Goal: Task Accomplishment & Management: Use online tool/utility

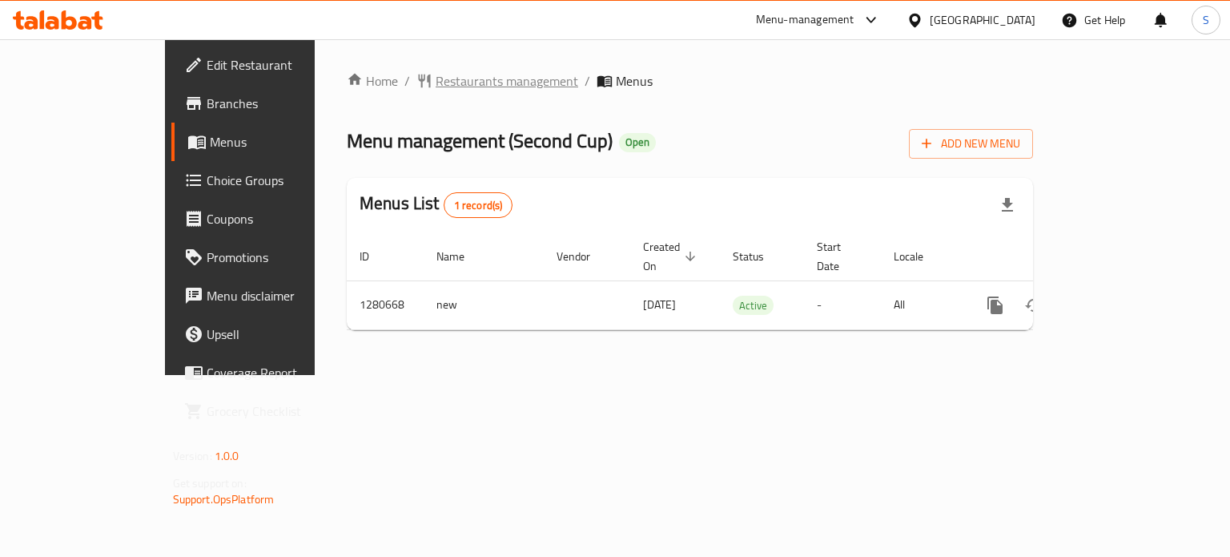
click at [436, 74] on span "Restaurants management" at bounding box center [507, 80] width 143 height 19
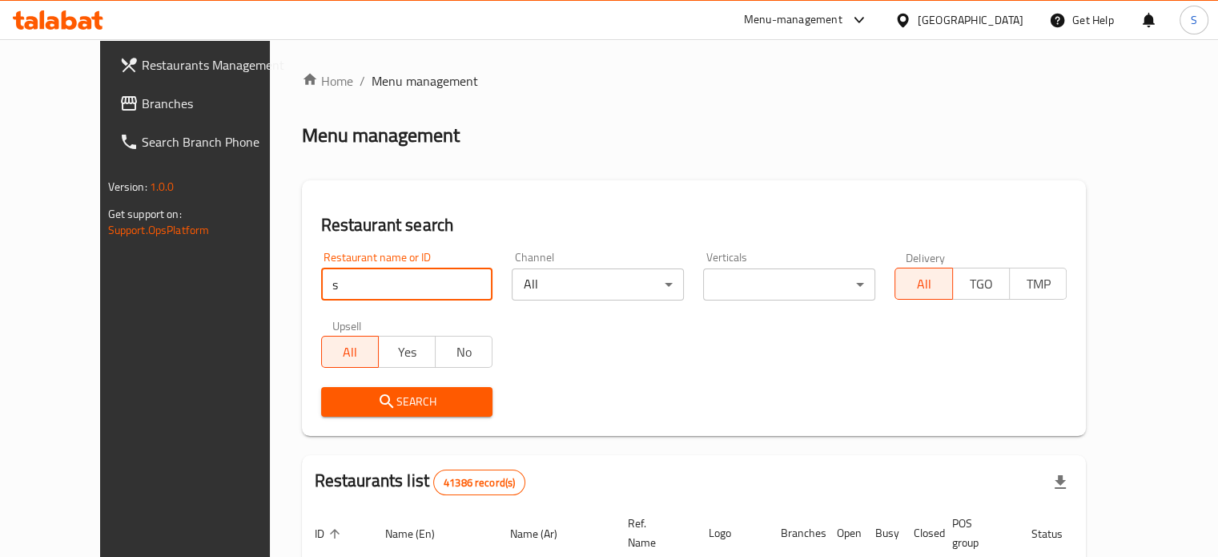
click at [373, 273] on input "s" at bounding box center [407, 284] width 172 height 32
type input "Second Cup"
click button "Search" at bounding box center [407, 402] width 172 height 30
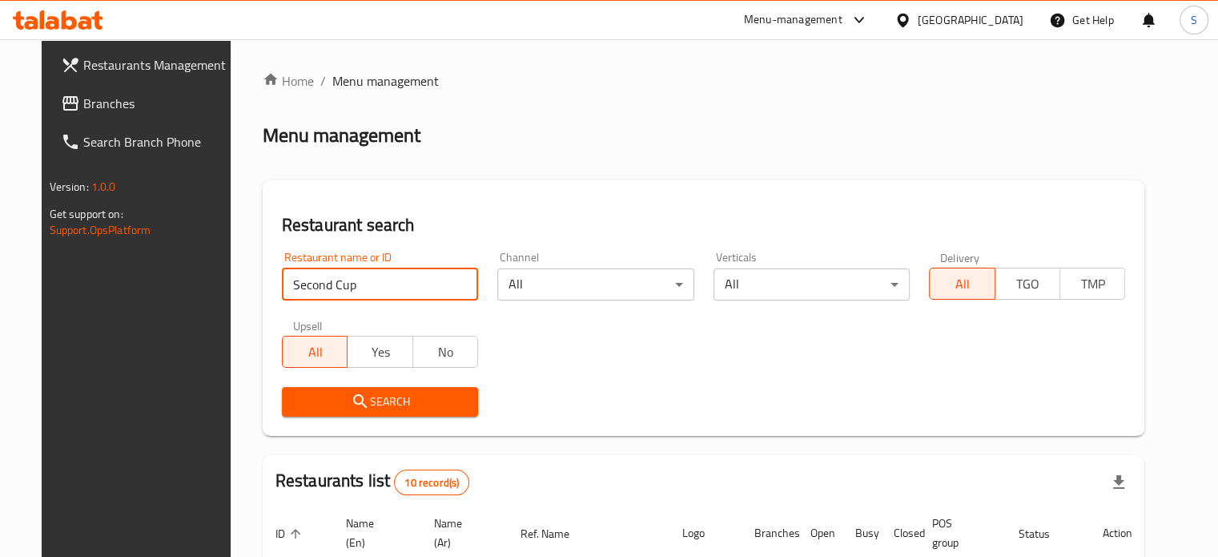
scroll to position [650, 0]
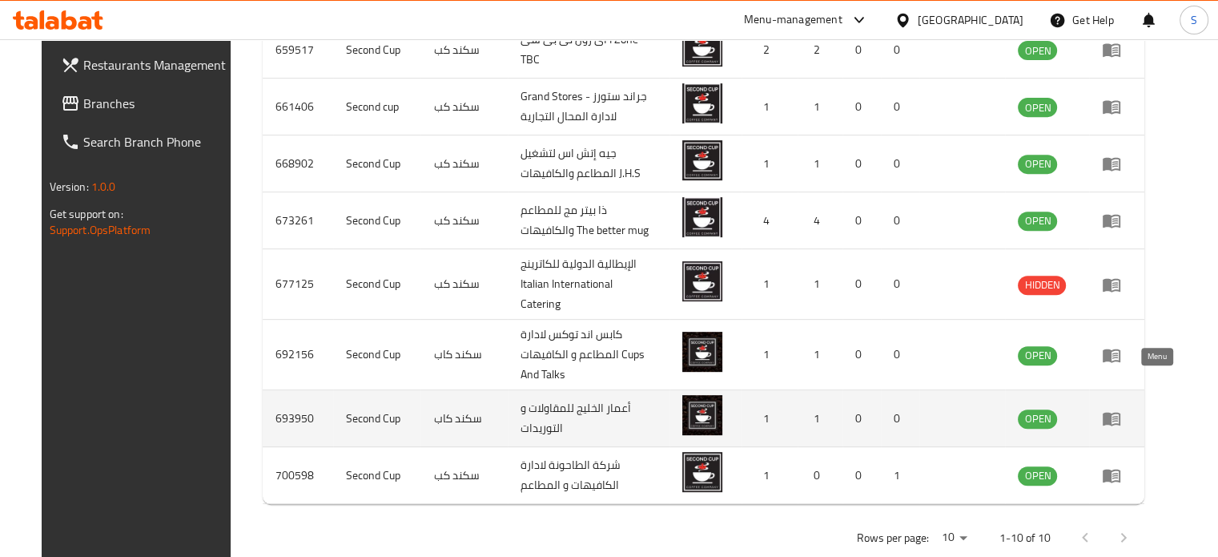
click at [1121, 413] on icon "enhanced table" at bounding box center [1112, 420] width 18 height 14
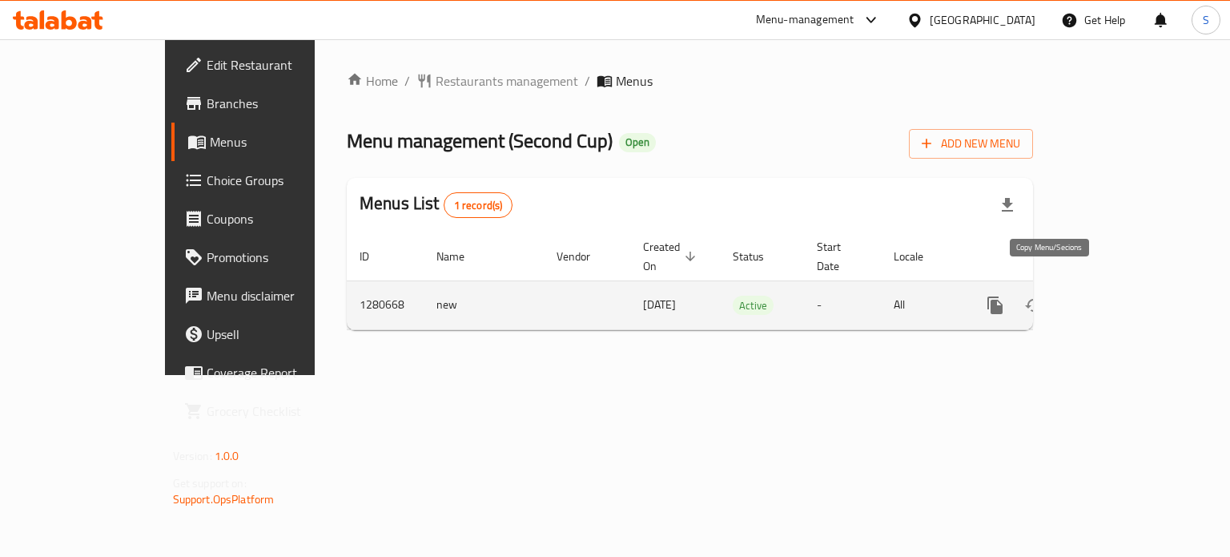
click at [1003, 296] on icon "more" at bounding box center [995, 305] width 15 height 18
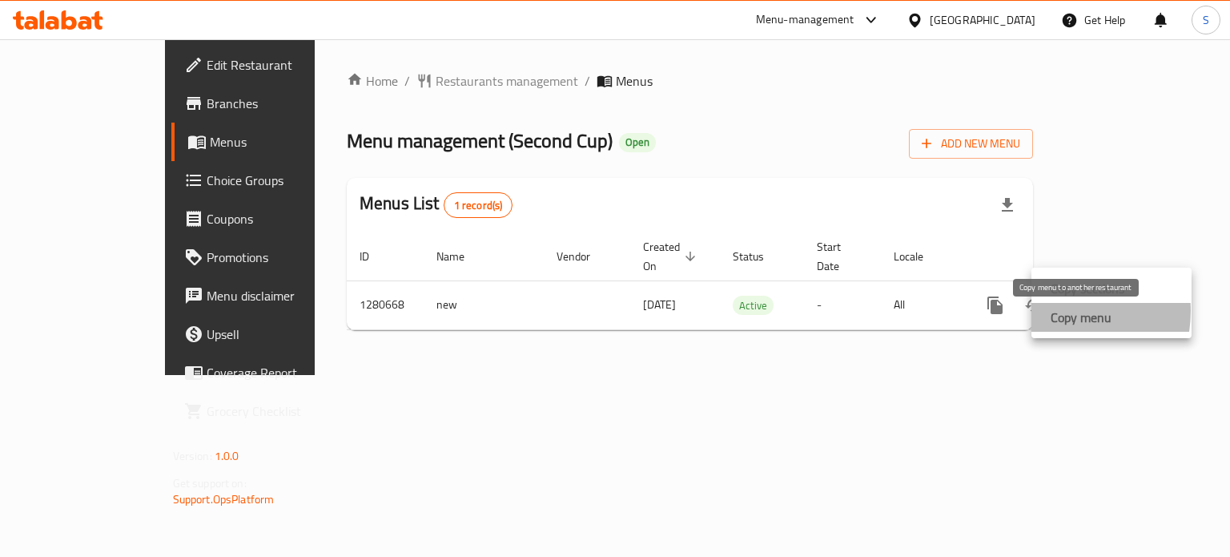
click at [1053, 311] on strong "Copy menu" at bounding box center [1081, 317] width 61 height 19
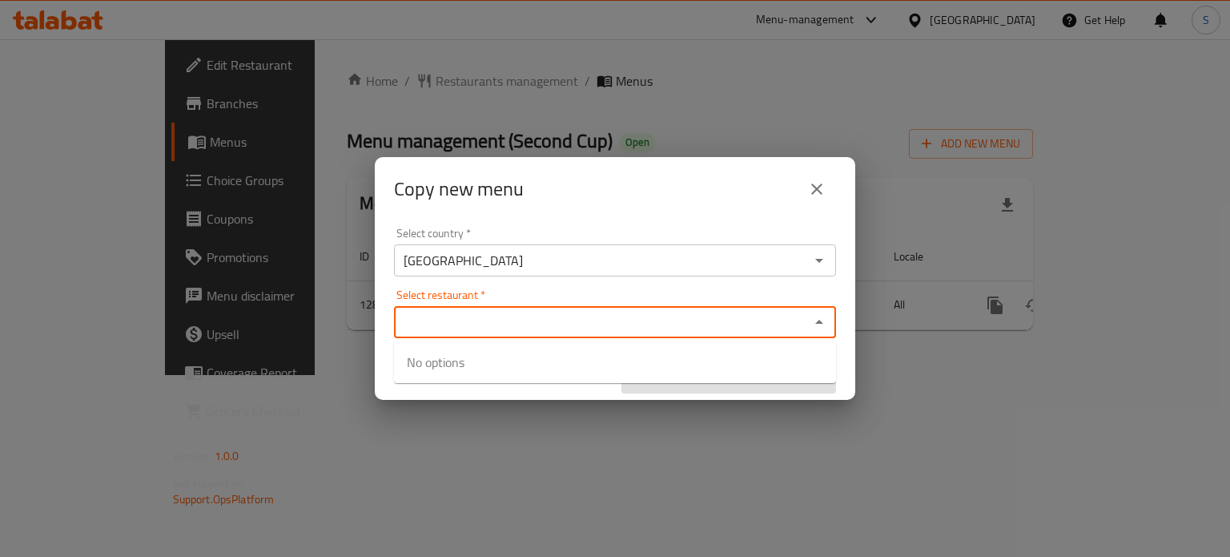
click at [631, 323] on input "Select restaurant   *" at bounding box center [602, 322] width 406 height 22
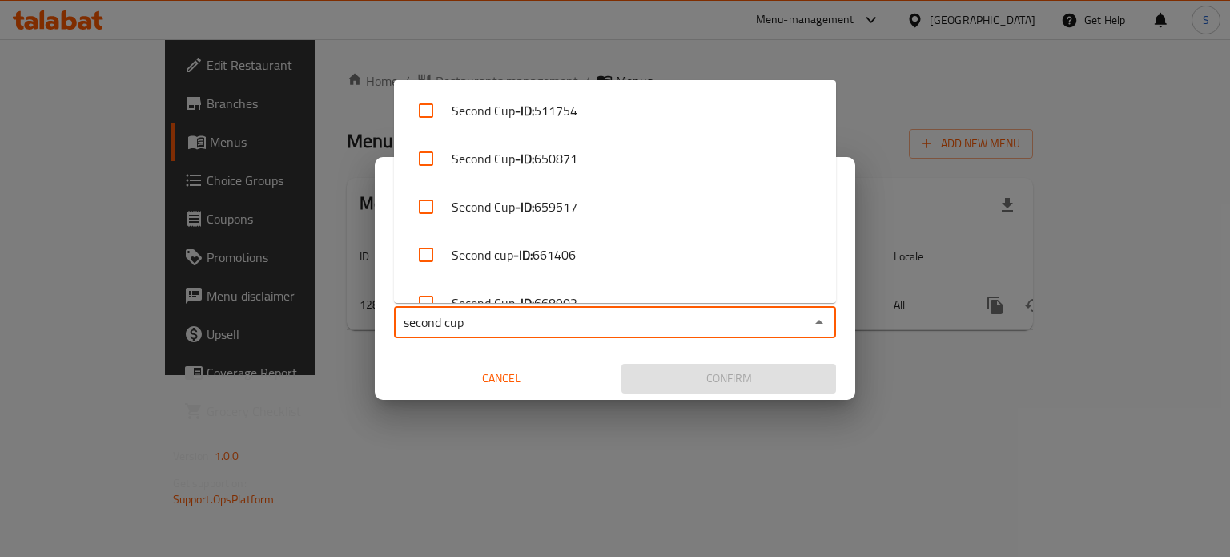
type input "second cup"
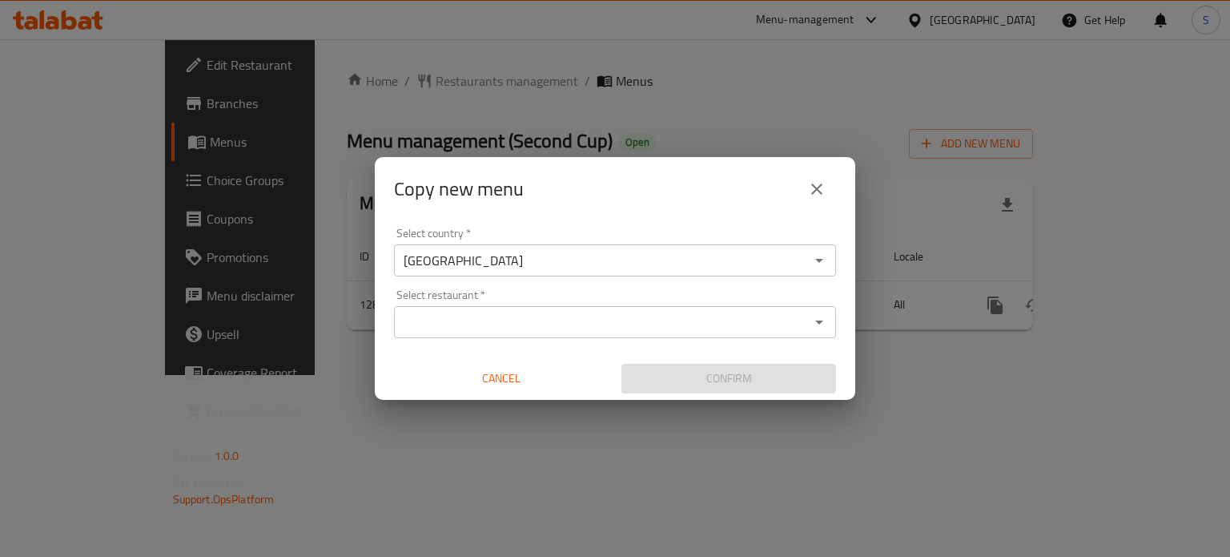
click at [567, 322] on input "Select restaurant   *" at bounding box center [602, 322] width 406 height 22
paste input "700598"
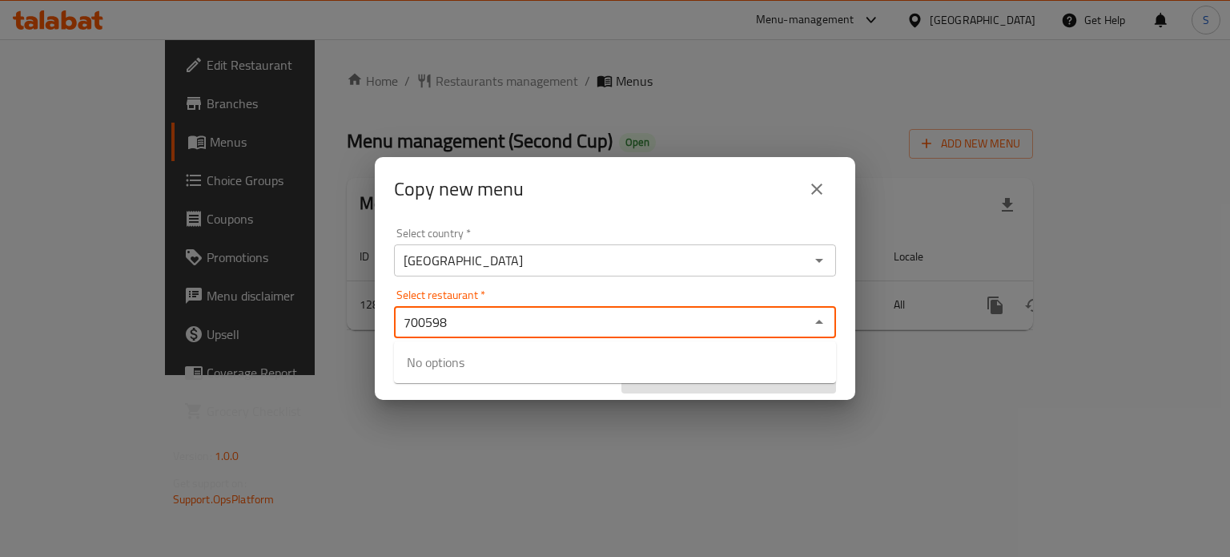
type input "700598"
paste input "768645"
type input "768645"
paste input "700598"
type input "700598"
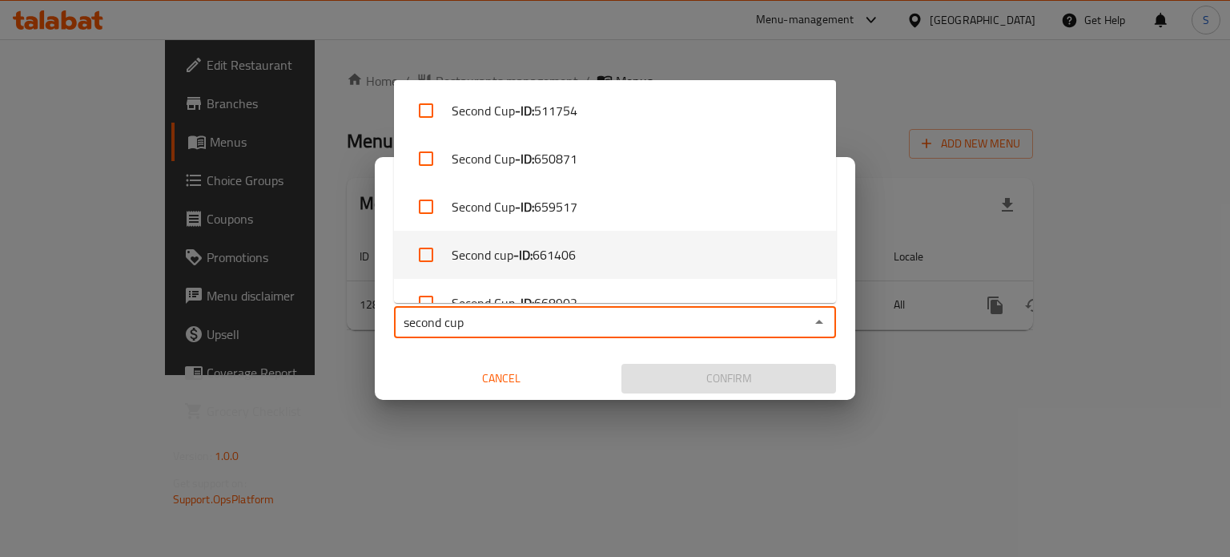
scroll to position [270, 0]
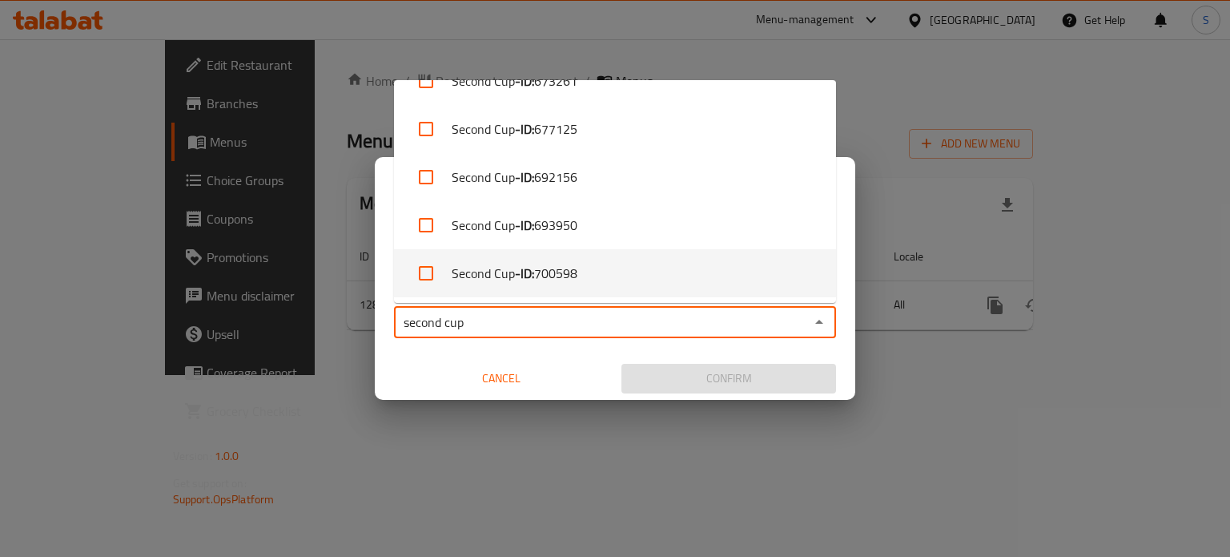
type input "second cup"
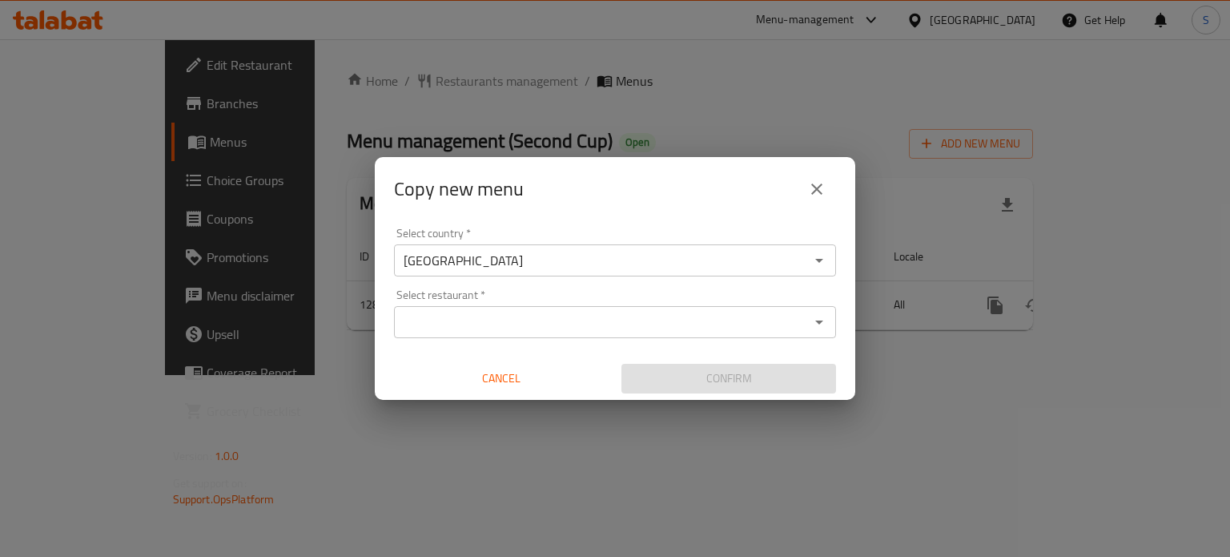
click at [984, 393] on div "Copy new menu Select country   * [GEOGRAPHIC_DATA] Select country * Select rest…" at bounding box center [615, 278] width 1230 height 557
click at [815, 184] on icon "close" at bounding box center [816, 188] width 19 height 19
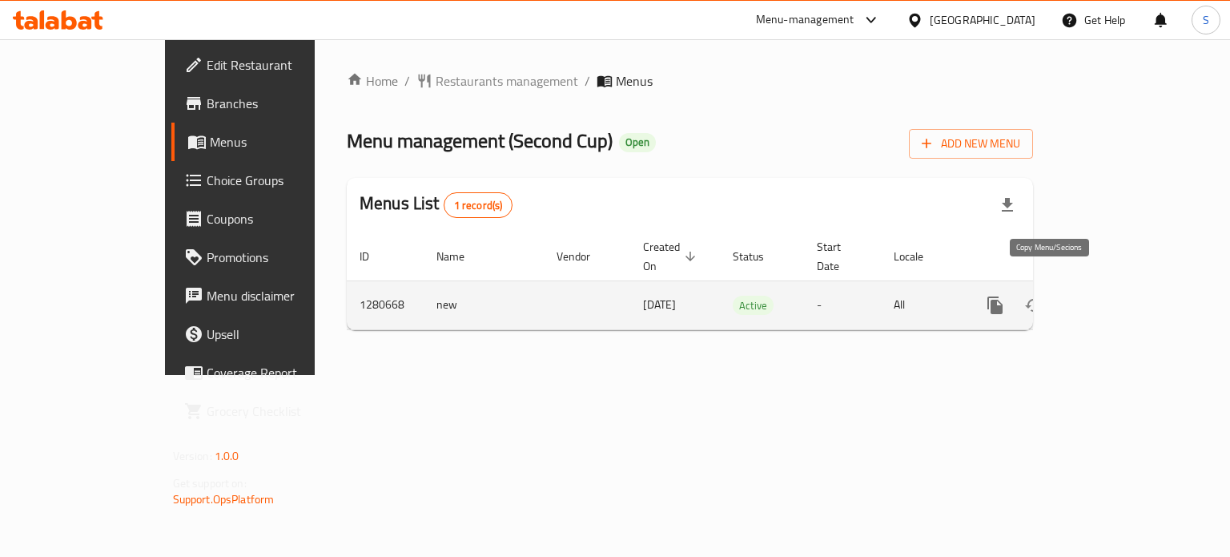
click at [1005, 296] on icon "more" at bounding box center [995, 305] width 19 height 19
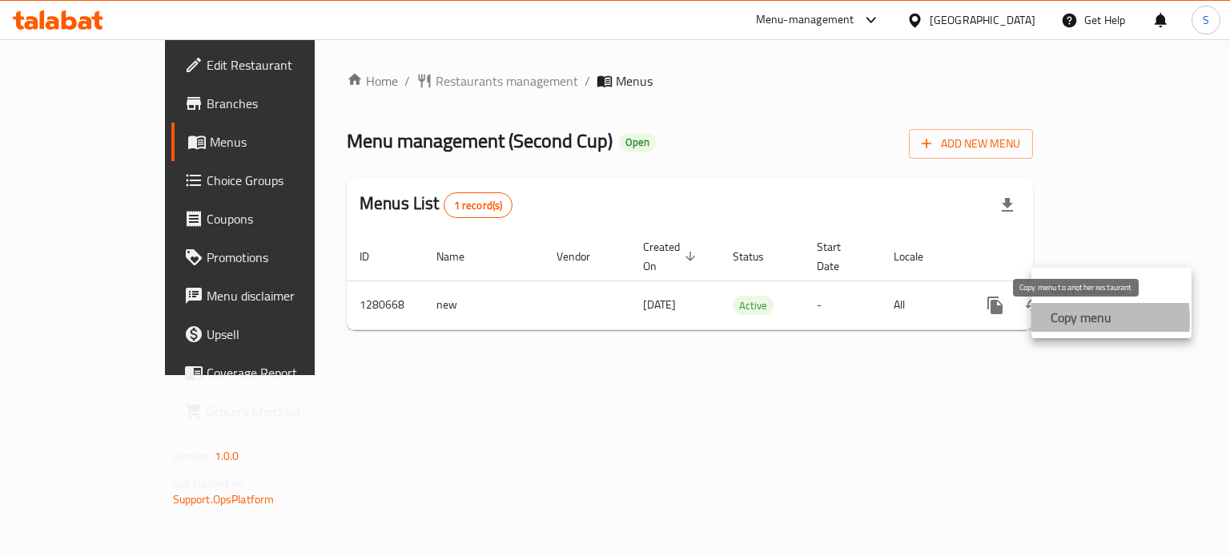
click at [1057, 320] on strong "Copy menu" at bounding box center [1081, 317] width 61 height 19
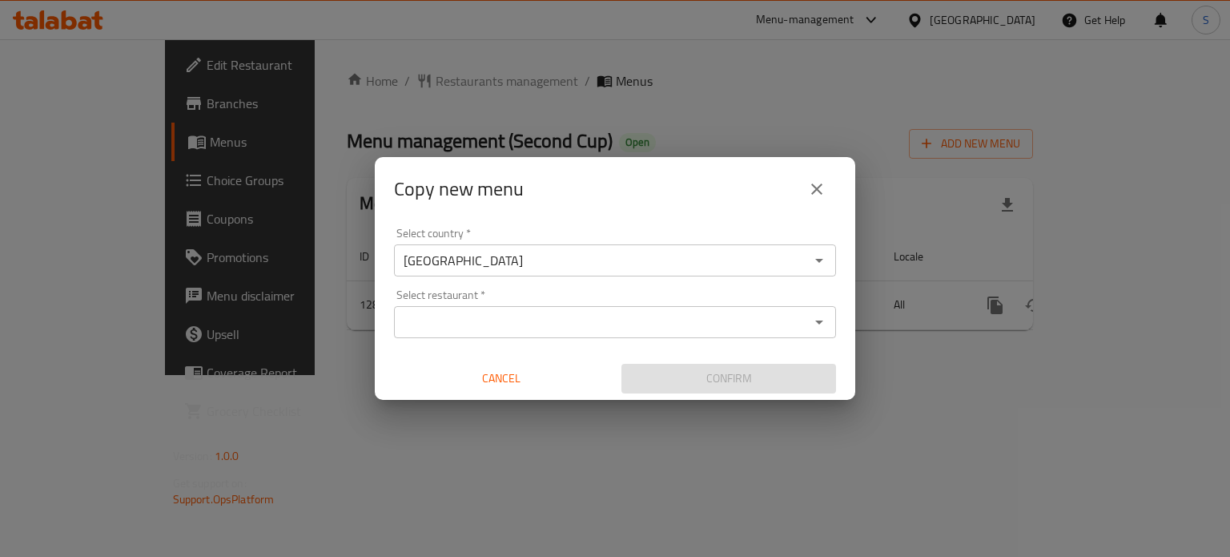
click at [683, 323] on input "Select restaurant   *" at bounding box center [602, 322] width 406 height 22
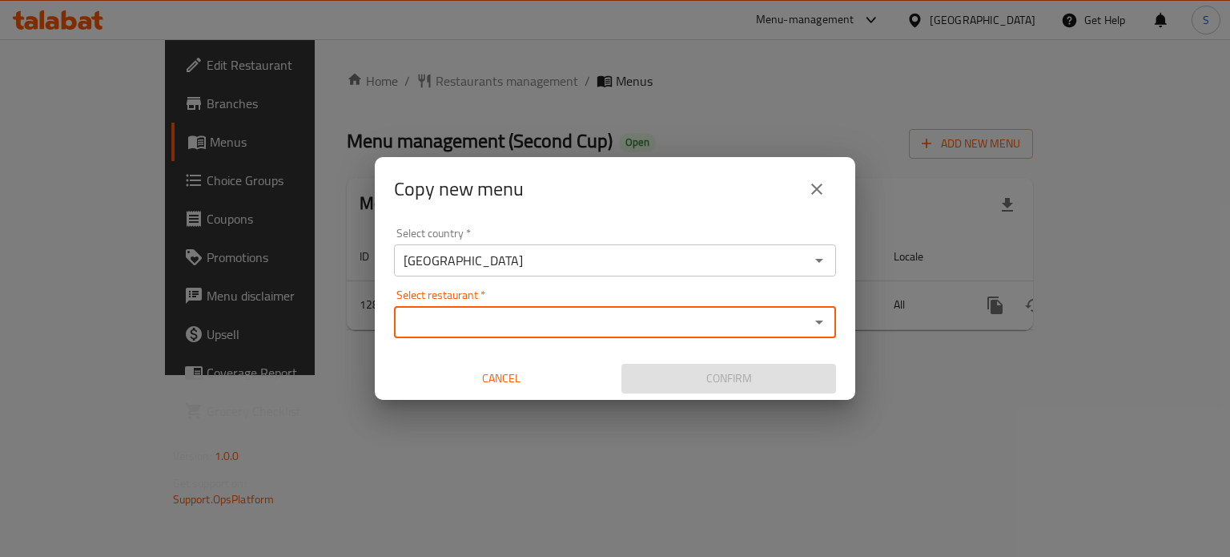
click at [560, 323] on input "Select restaurant   *" at bounding box center [602, 322] width 406 height 22
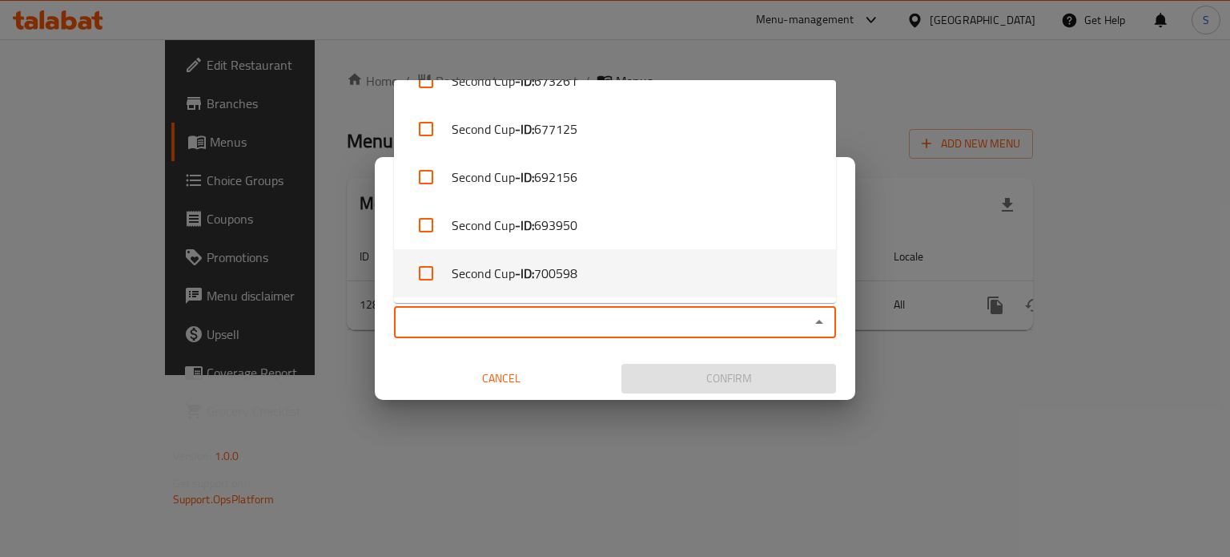
click at [561, 276] on span "700598" at bounding box center [555, 273] width 43 height 19
checkbox input "true"
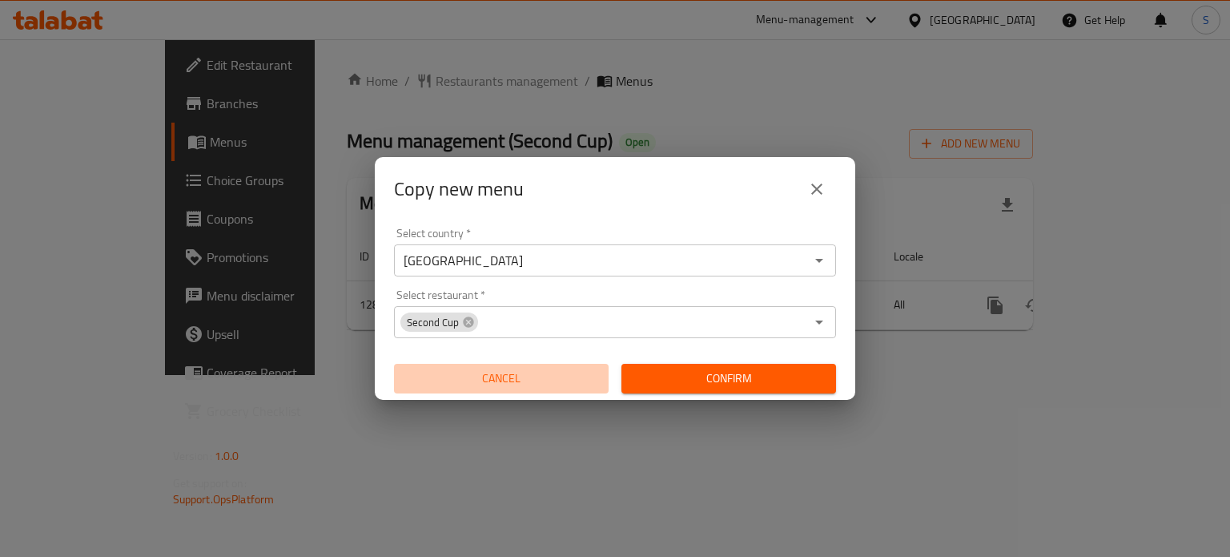
click at [525, 371] on span "Cancel" at bounding box center [502, 378] width 202 height 20
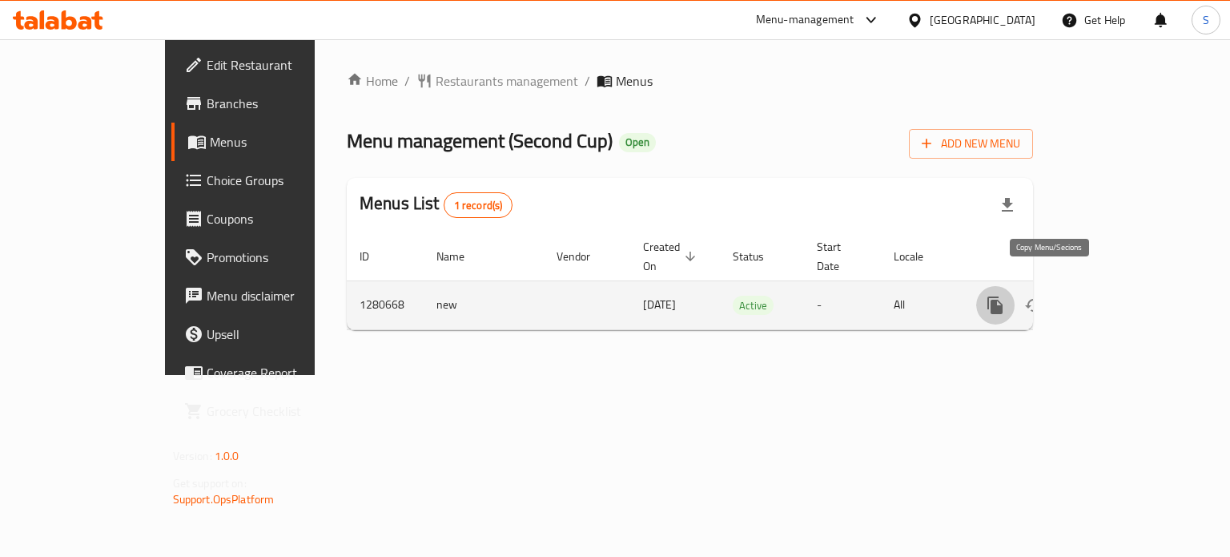
click at [1003, 296] on icon "more" at bounding box center [995, 305] width 15 height 18
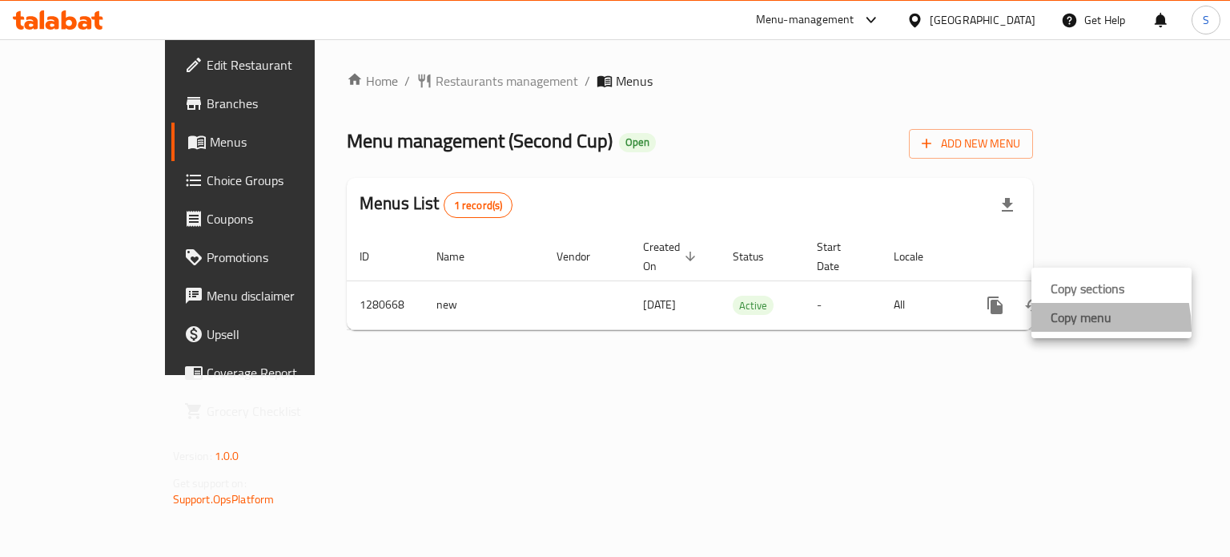
click at [1056, 329] on li "Copy menu" at bounding box center [1112, 317] width 160 height 29
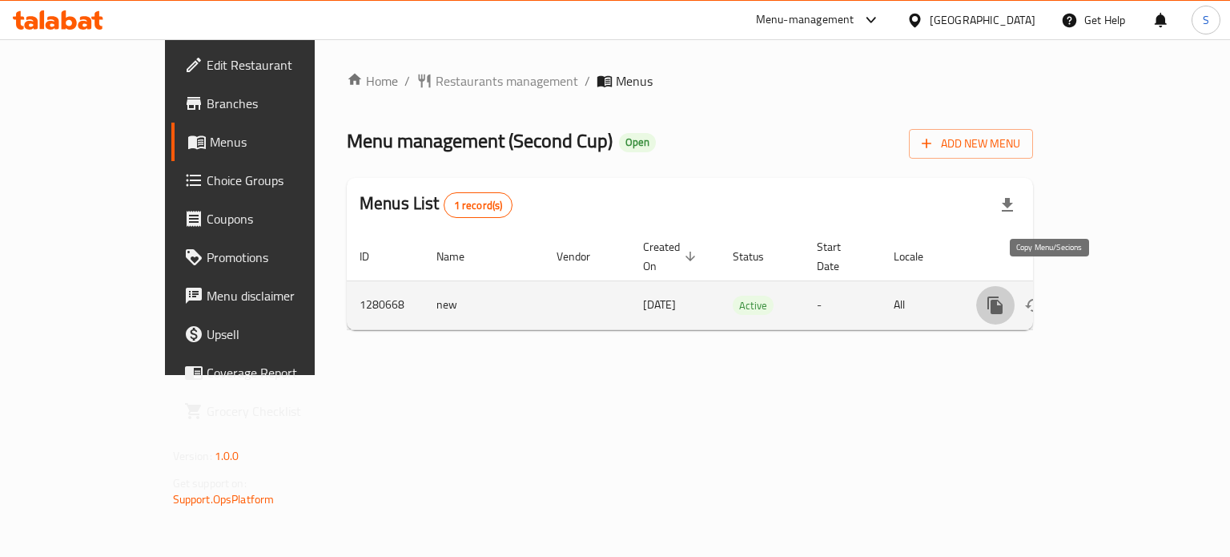
click at [1005, 296] on icon "more" at bounding box center [995, 305] width 19 height 19
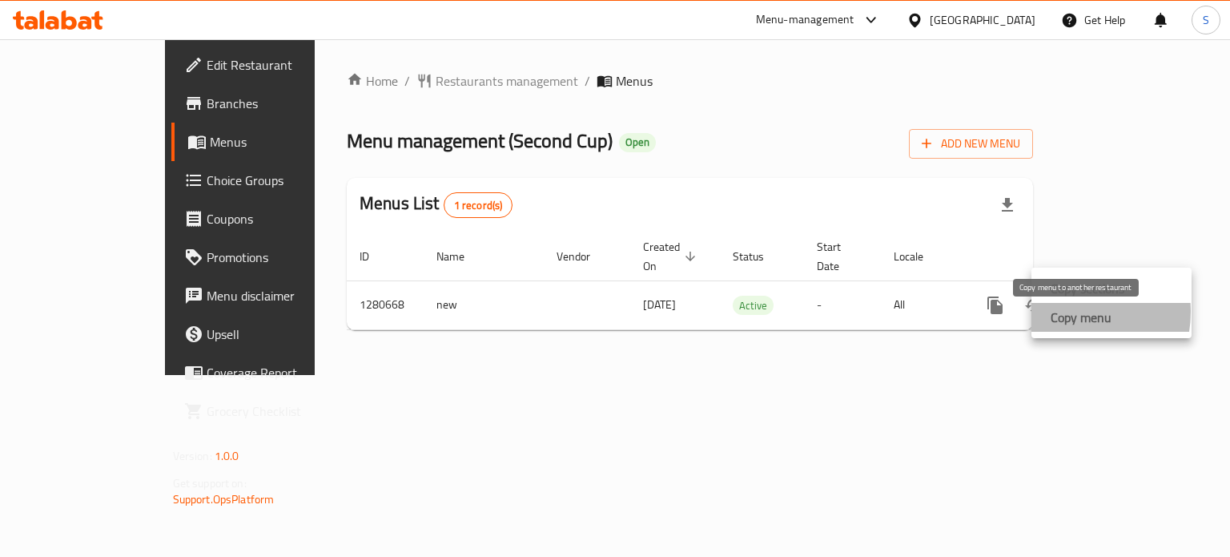
click at [1065, 312] on strong "Copy menu" at bounding box center [1081, 317] width 61 height 19
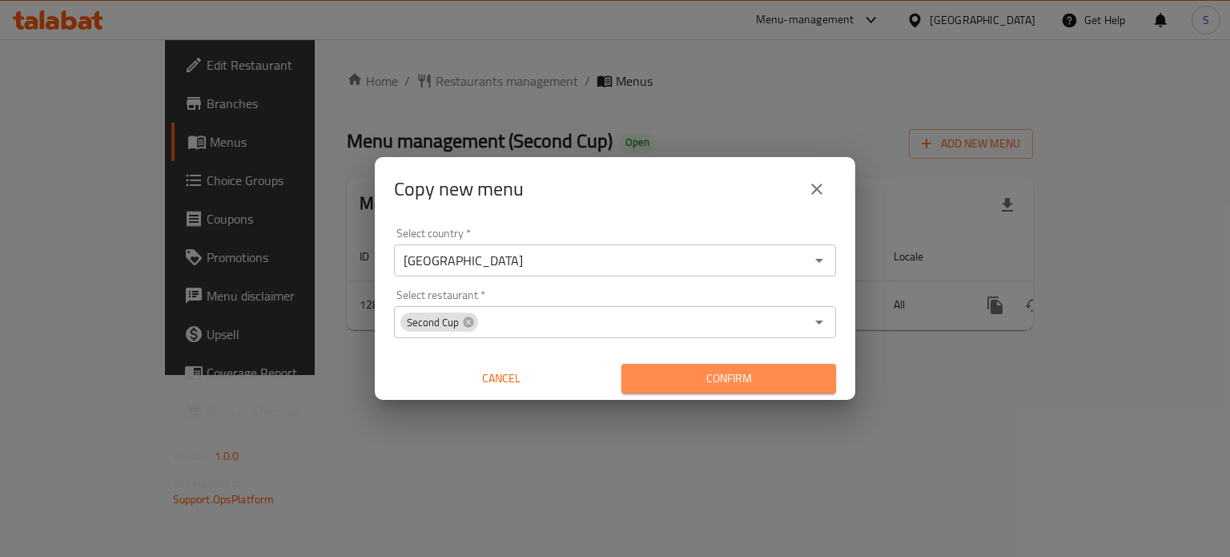
click at [719, 370] on span "Confirm" at bounding box center [728, 378] width 189 height 20
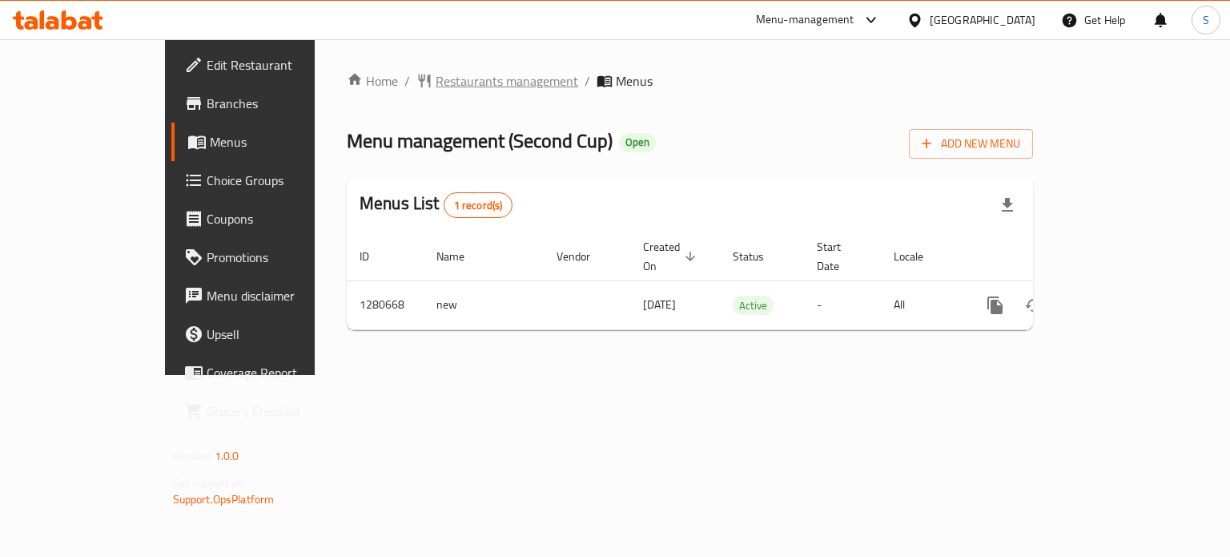
click at [436, 74] on span "Restaurants management" at bounding box center [507, 80] width 143 height 19
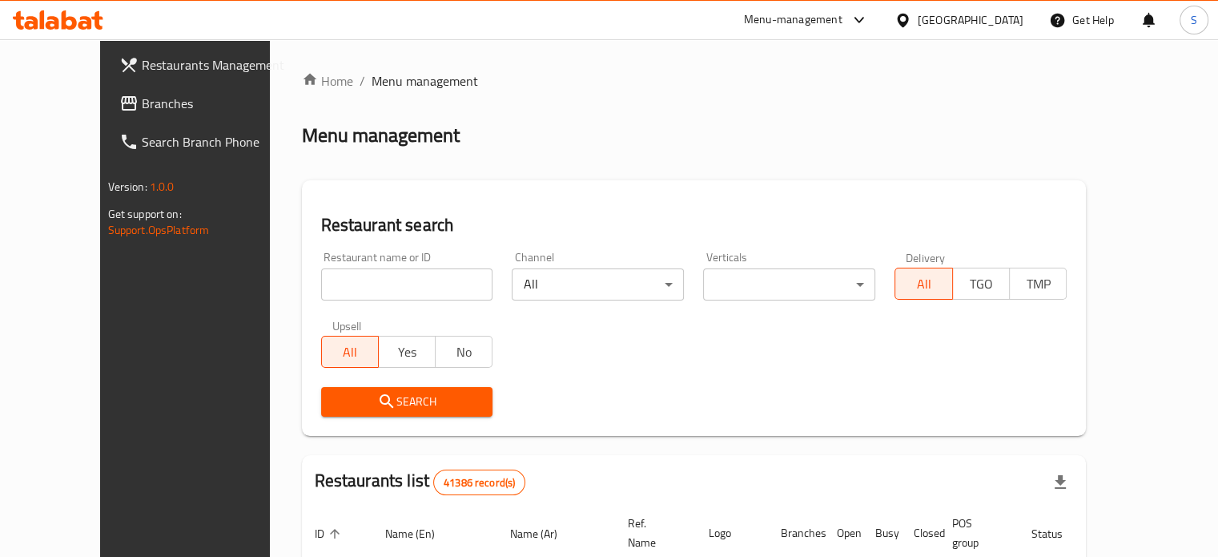
click at [142, 95] on span "Branches" at bounding box center [216, 103] width 149 height 19
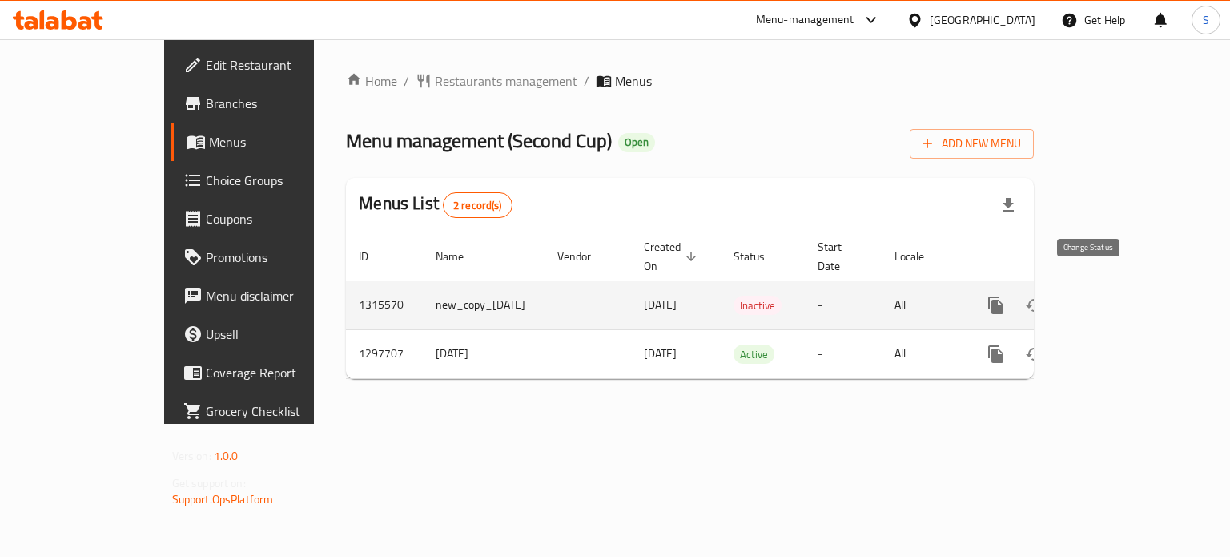
click at [1044, 299] on icon "enhanced table" at bounding box center [1035, 305] width 18 height 13
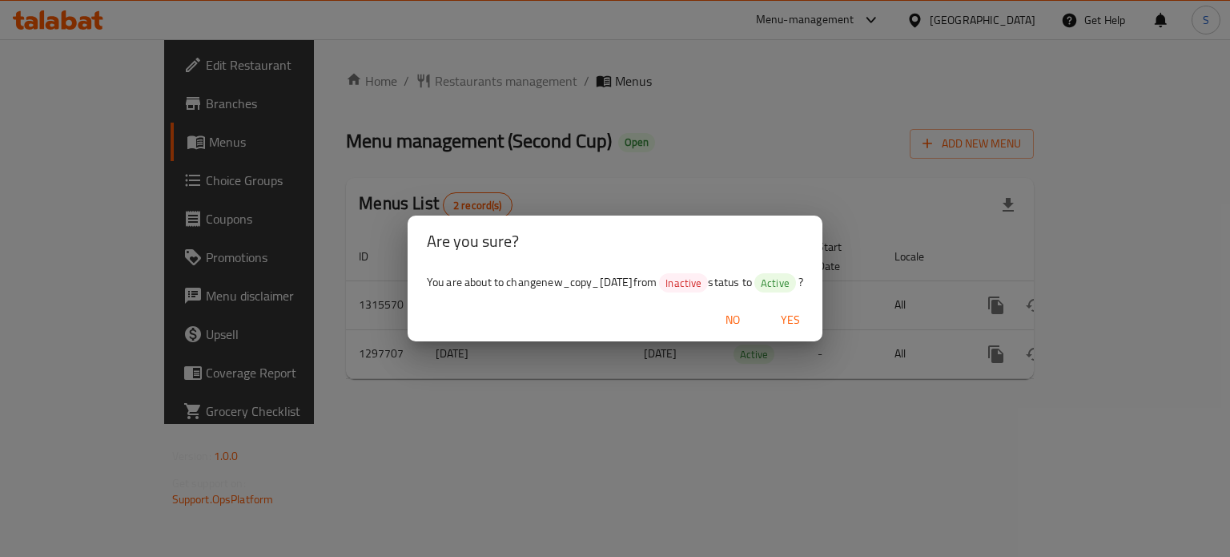
click at [807, 318] on span "Yes" at bounding box center [790, 320] width 38 height 20
